Goal: Find specific page/section: Find specific page/section

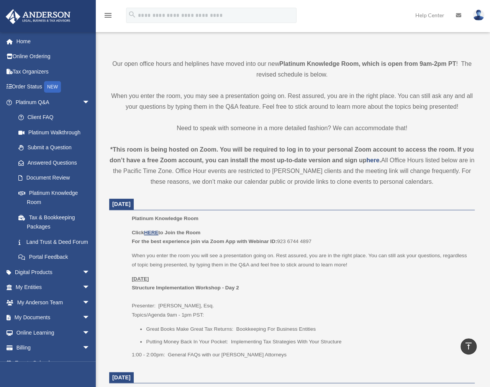
click at [336, 260] on p "When you enter the room you will see a presentation going on. Rest assured, you…" at bounding box center [300, 260] width 337 height 18
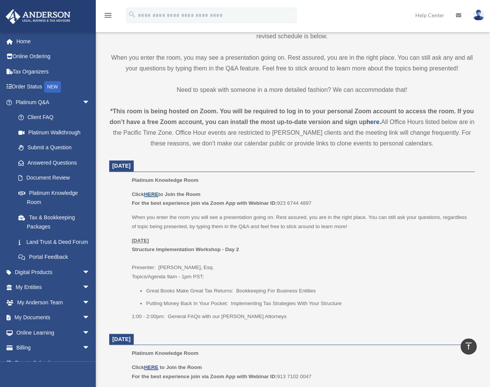
scroll to position [230, 0]
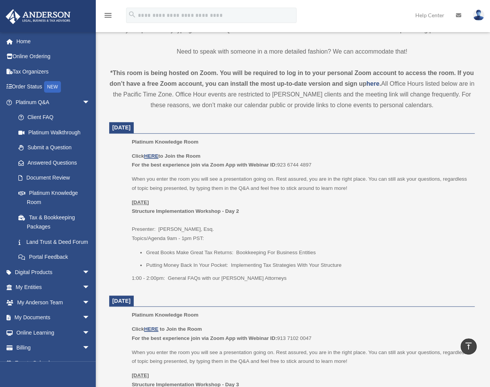
click at [319, 230] on p "[DATE] Structure Implementation Workshop - Day 2 Presenter: [PERSON_NAME], Esq.…" at bounding box center [300, 220] width 337 height 45
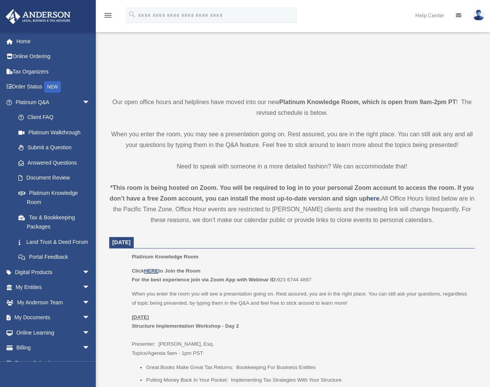
click at [452, 56] on p at bounding box center [291, 19] width 365 height 133
click at [187, 184] on div "*This room is being hosted on Zoom. You will be required to log in to your pers…" at bounding box center [291, 204] width 365 height 43
click at [250, 191] on strong "*This room is being hosted on Zoom. You will be required to log in to your pers…" at bounding box center [292, 193] width 364 height 17
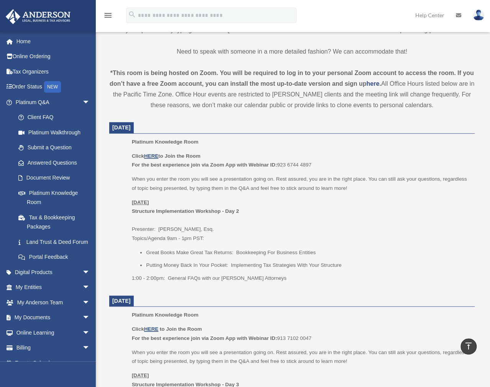
scroll to position [268, 0]
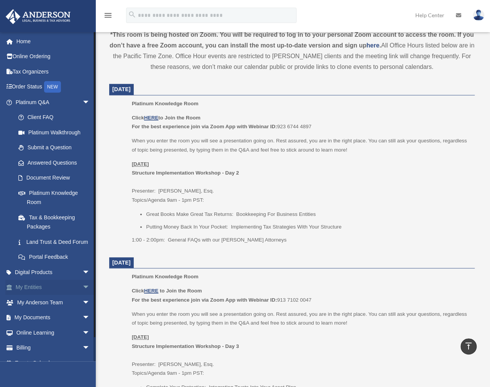
click at [70, 295] on link "My Entities arrow_drop_down" at bounding box center [53, 287] width 96 height 15
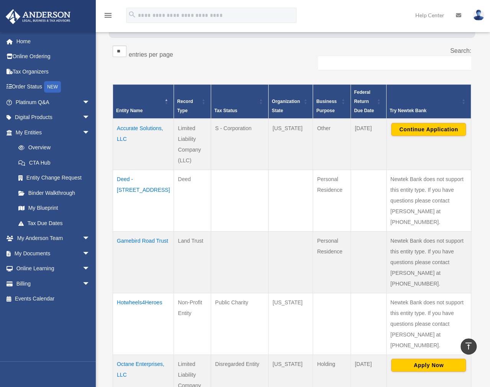
scroll to position [77, 0]
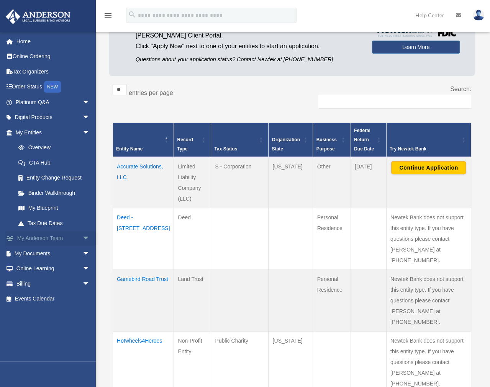
click at [63, 238] on link "My Anderson Team arrow_drop_down" at bounding box center [53, 238] width 96 height 15
click at [82, 237] on span "arrow_drop_down" at bounding box center [89, 239] width 15 height 16
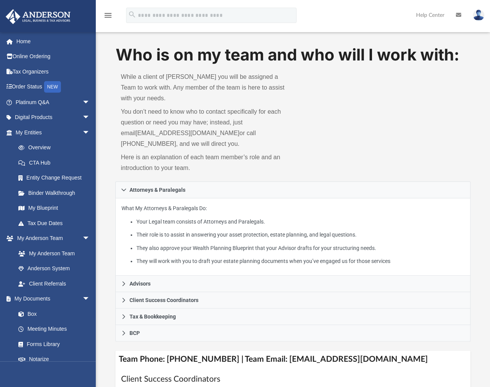
click at [385, 69] on div "Who is on my team and who will I work with: While a client of [PERSON_NAME] you…" at bounding box center [292, 113] width 355 height 138
